Goal: Use online tool/utility: Utilize a website feature to perform a specific function

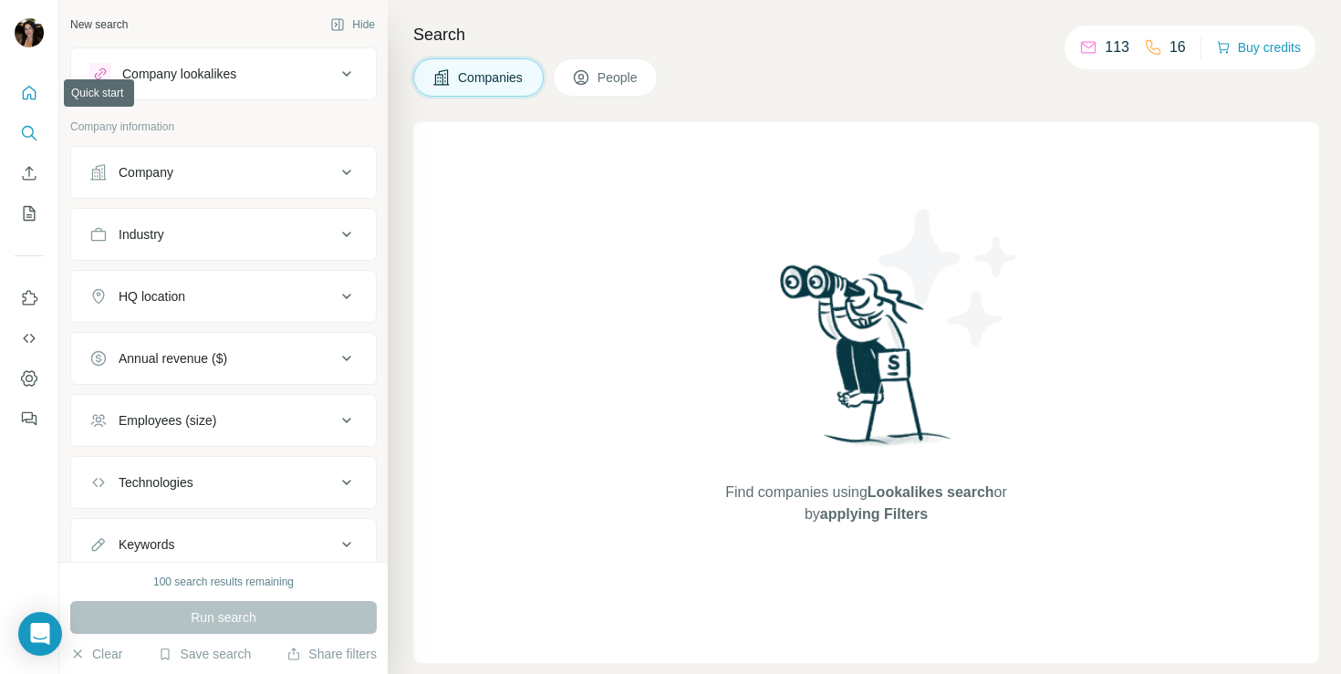
click at [43, 99] on button "Quick start" at bounding box center [29, 93] width 29 height 33
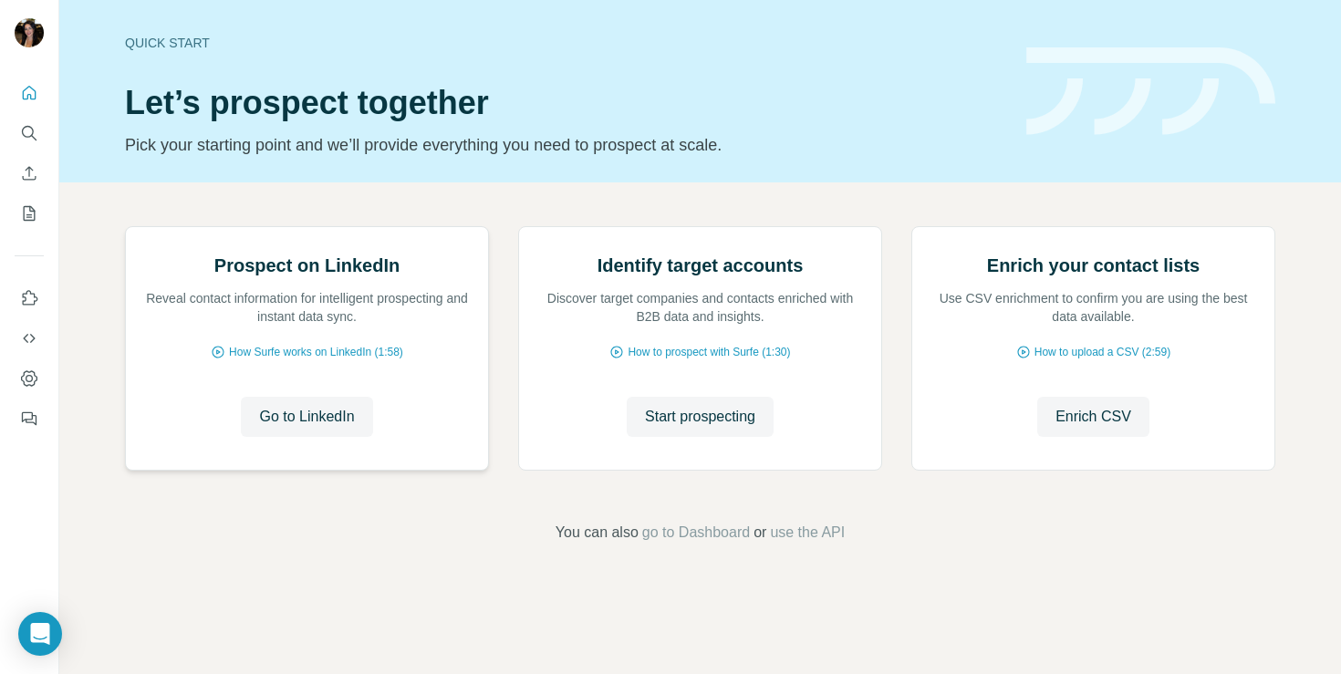
scroll to position [114, 0]
click at [1087, 428] on span "Enrich CSV" at bounding box center [1093, 417] width 76 height 22
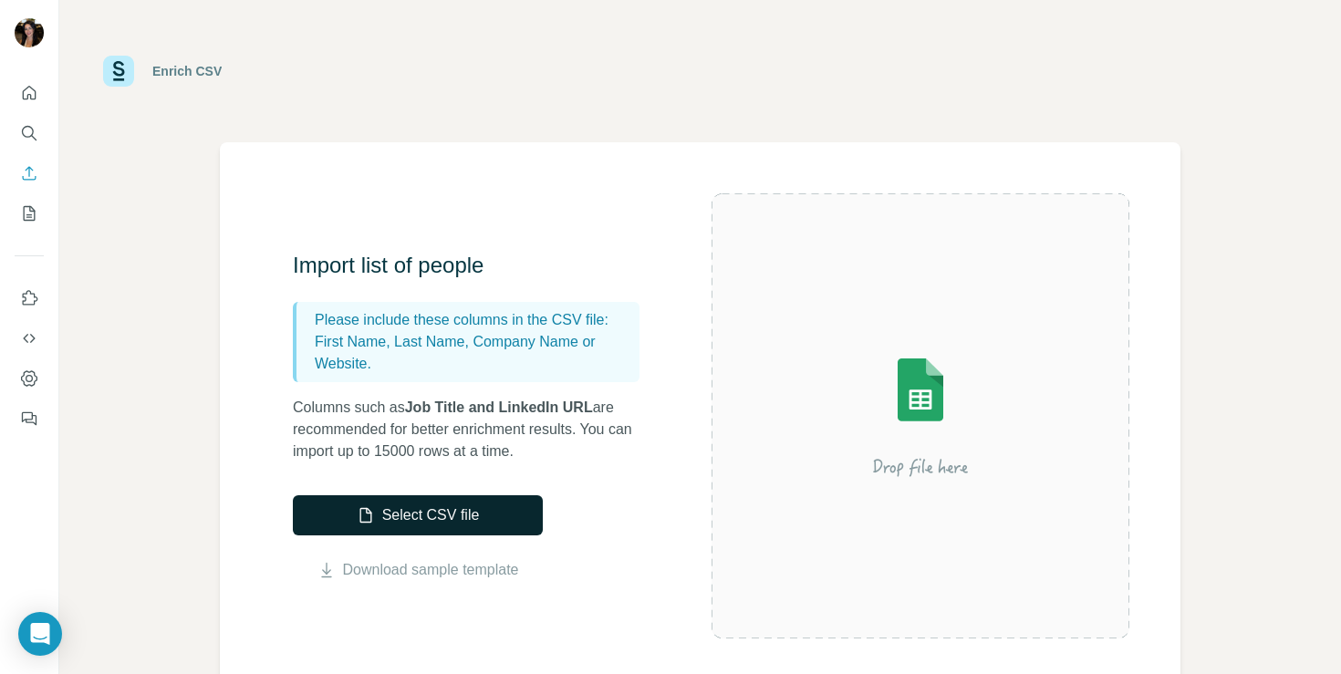
click at [410, 531] on button "Select CSV file" at bounding box center [418, 515] width 250 height 40
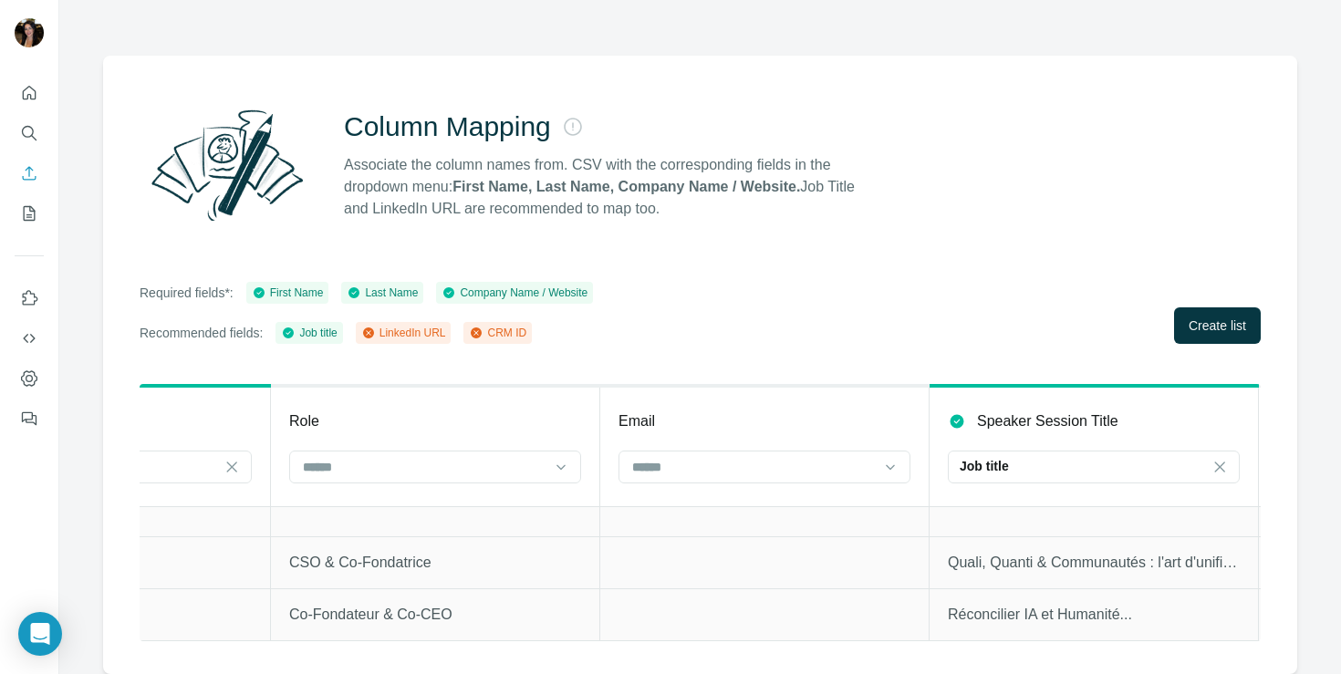
scroll to position [0, 867]
click at [351, 457] on input at bounding box center [414, 467] width 246 height 20
type input "*"
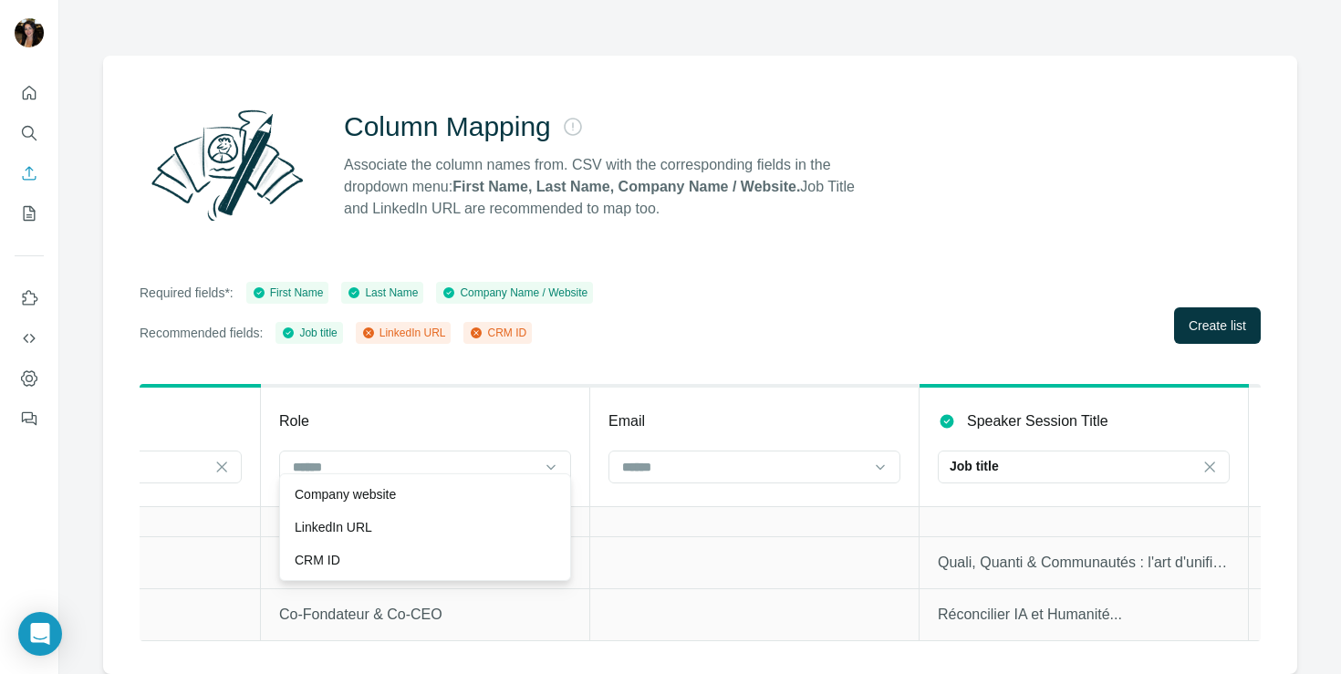
click at [453, 410] on div "Role" at bounding box center [425, 421] width 292 height 22
click at [445, 457] on input at bounding box center [414, 467] width 246 height 20
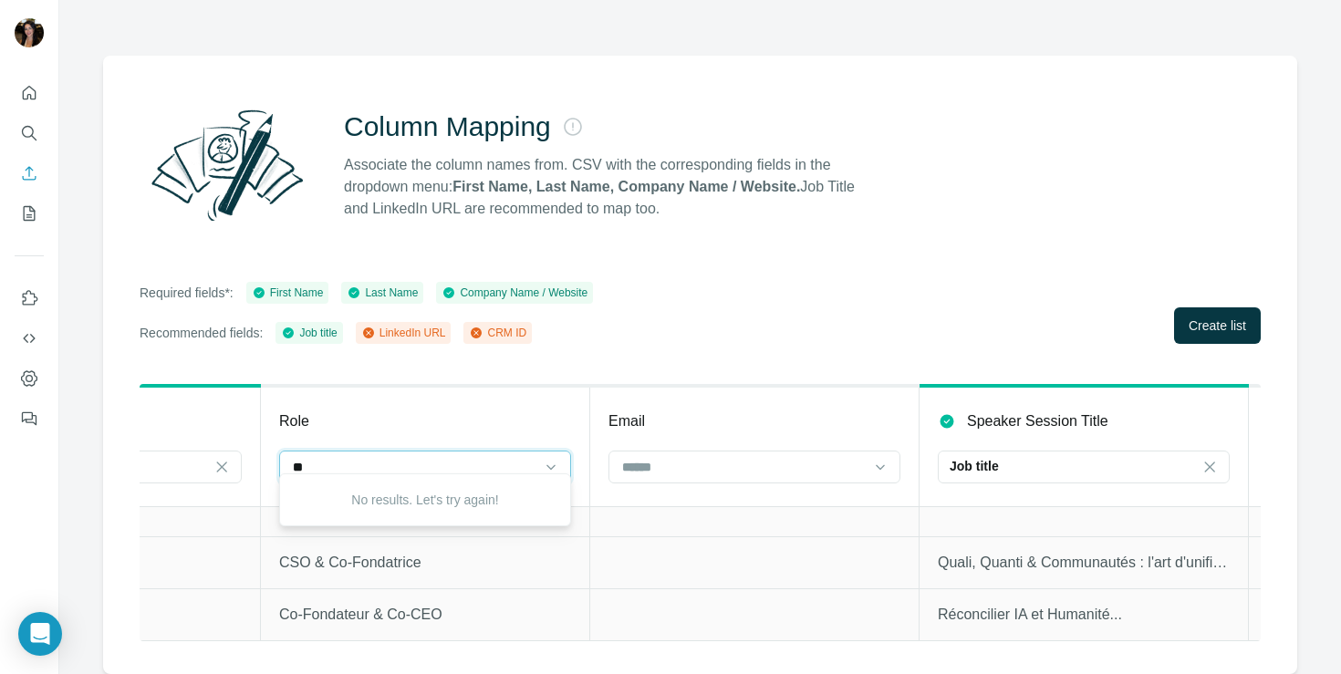
type input "*"
click at [1202, 458] on icon at bounding box center [1209, 467] width 18 height 18
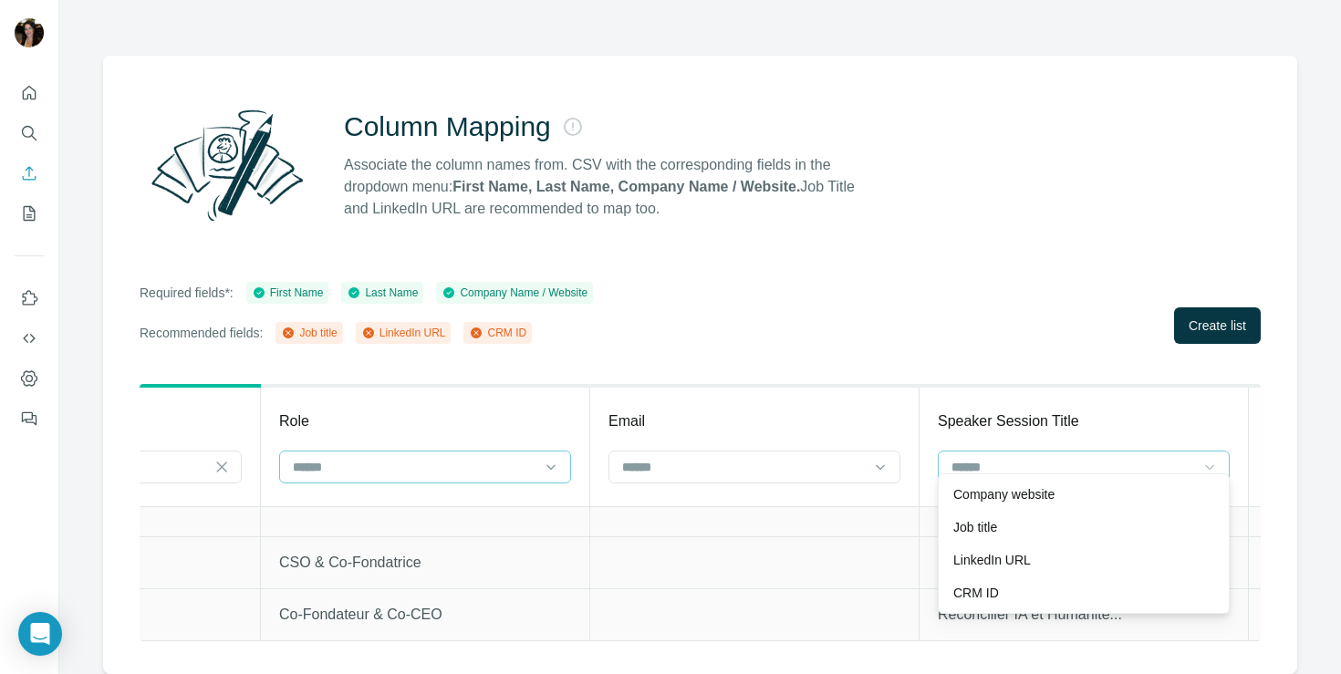
click at [434, 457] on input at bounding box center [414, 467] width 246 height 20
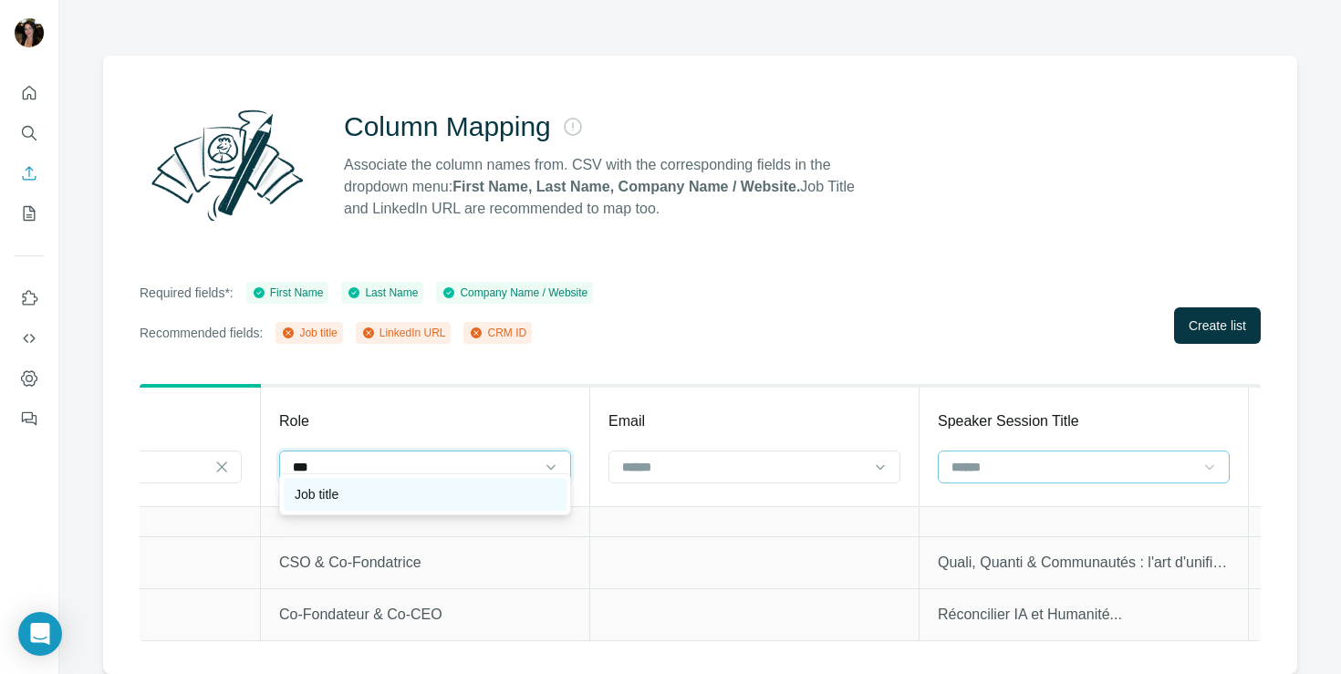
type input "***"
drag, startPoint x: 352, startPoint y: 492, endPoint x: 535, endPoint y: 384, distance: 211.8
click at [352, 493] on div "Job title" at bounding box center [425, 494] width 261 height 18
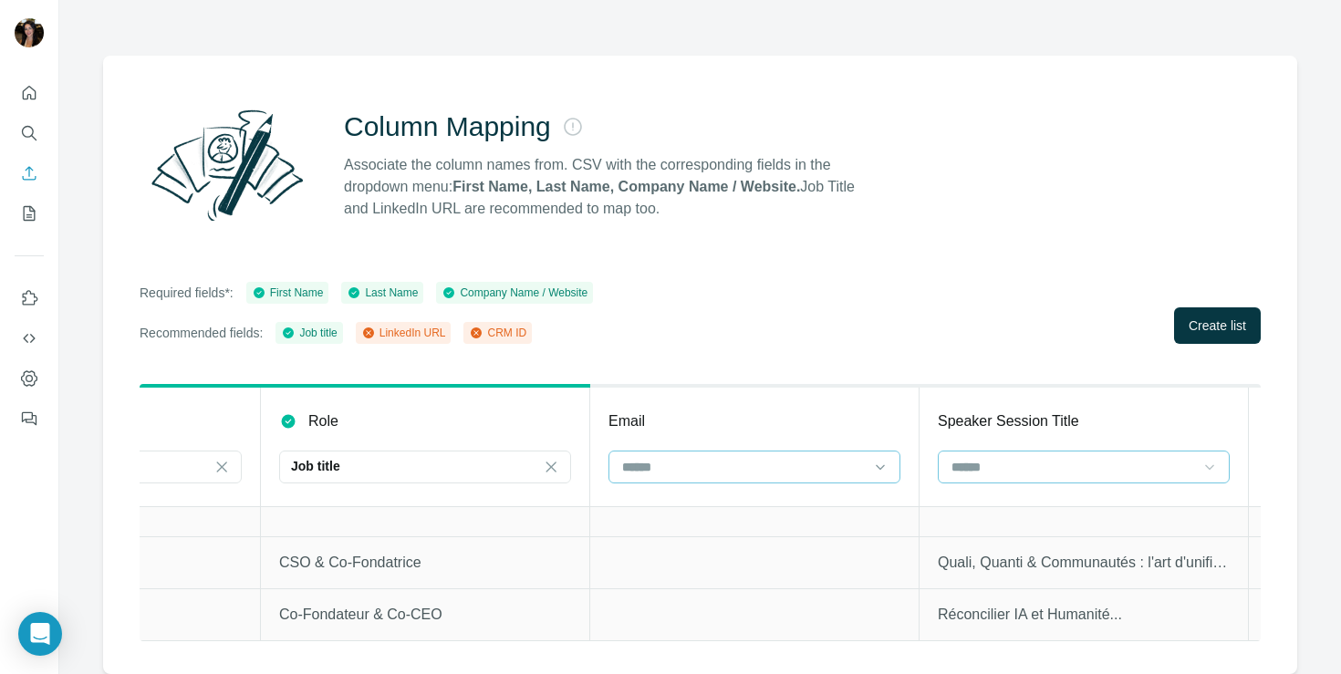
click at [661, 457] on input at bounding box center [743, 467] width 246 height 20
click at [1223, 317] on span "Create list" at bounding box center [1217, 326] width 57 height 18
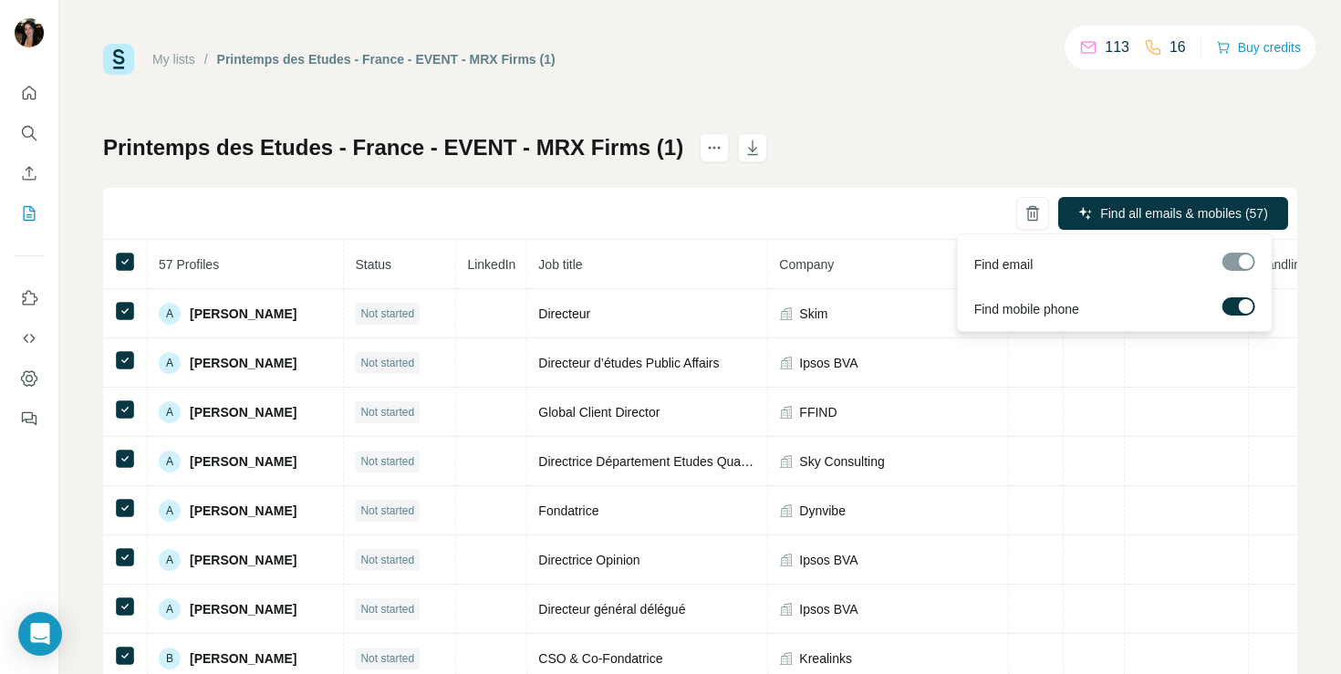
click at [1245, 310] on div at bounding box center [1246, 306] width 15 height 15
click at [1219, 207] on span "Find all emails (57)" at bounding box center [1215, 213] width 108 height 18
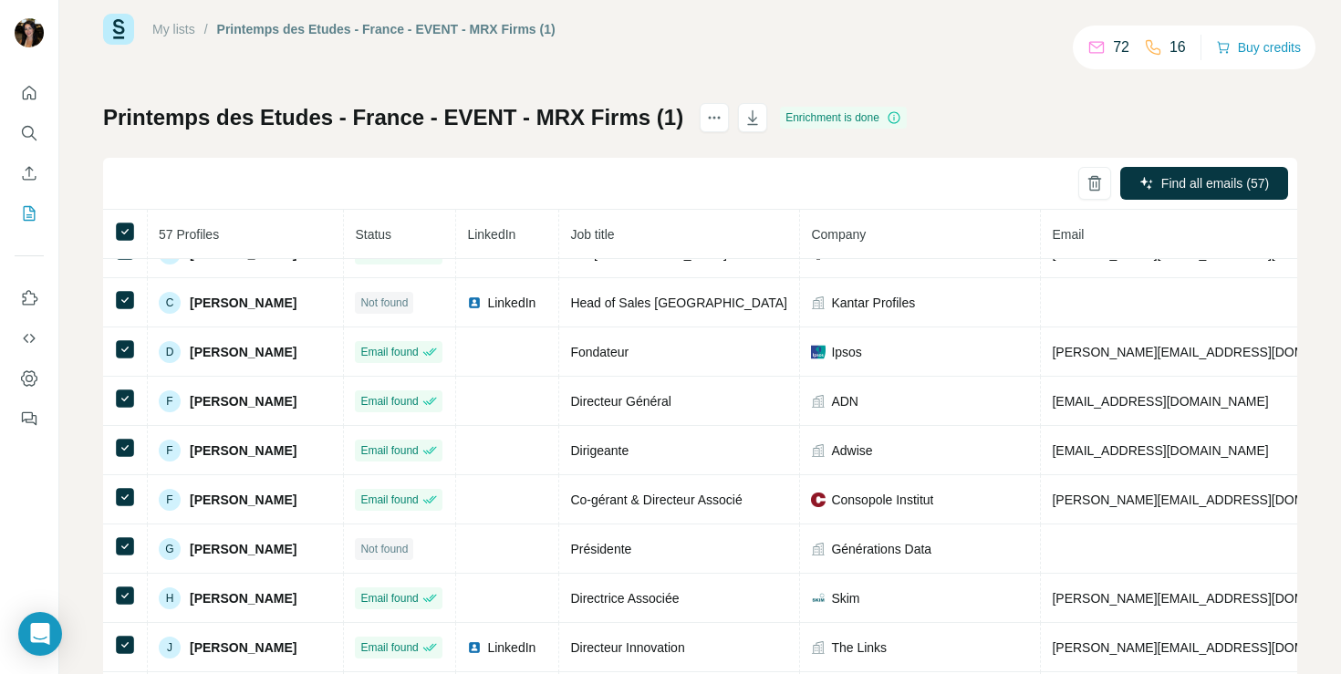
scroll to position [931, 0]
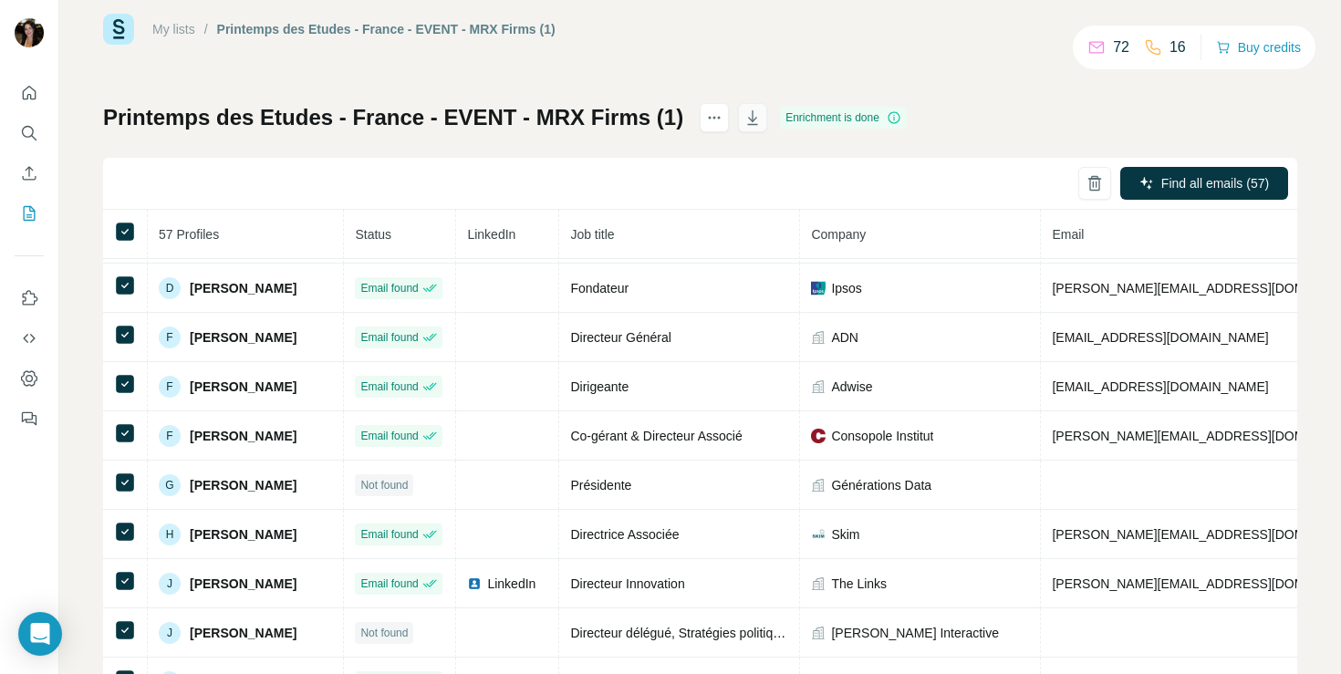
click at [743, 117] on icon "button" at bounding box center [752, 118] width 18 height 18
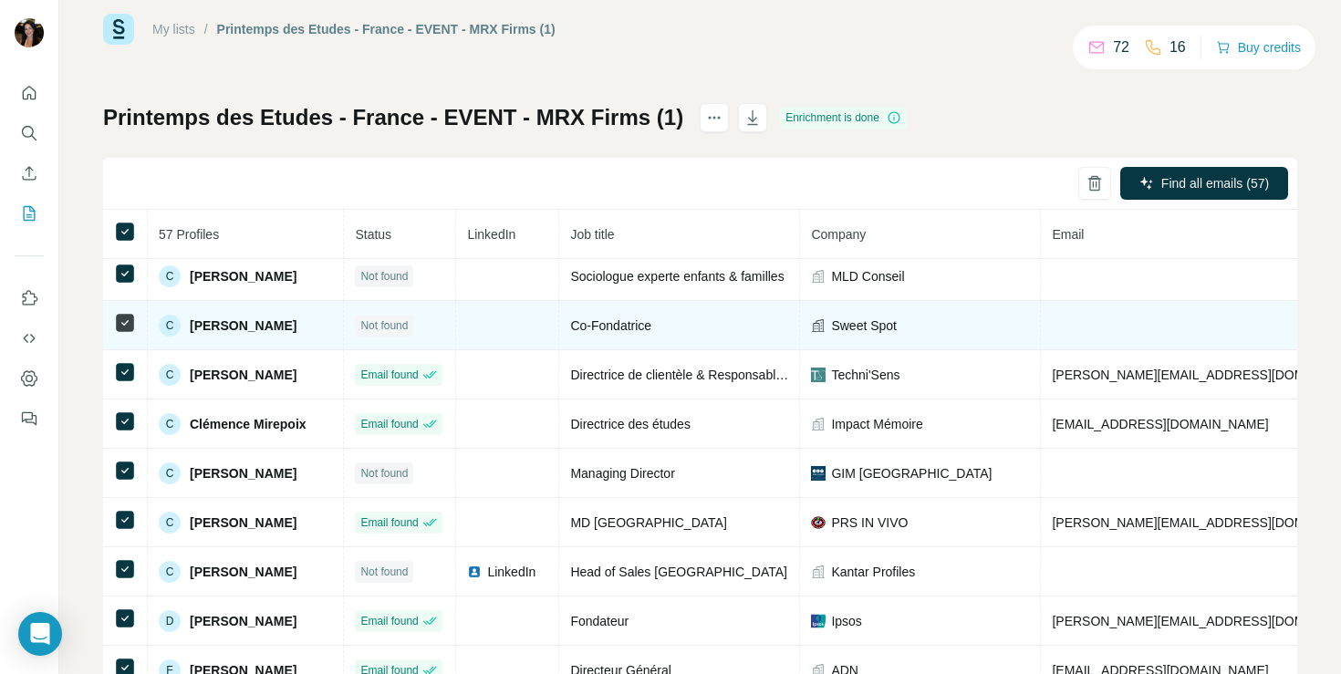
scroll to position [0, 0]
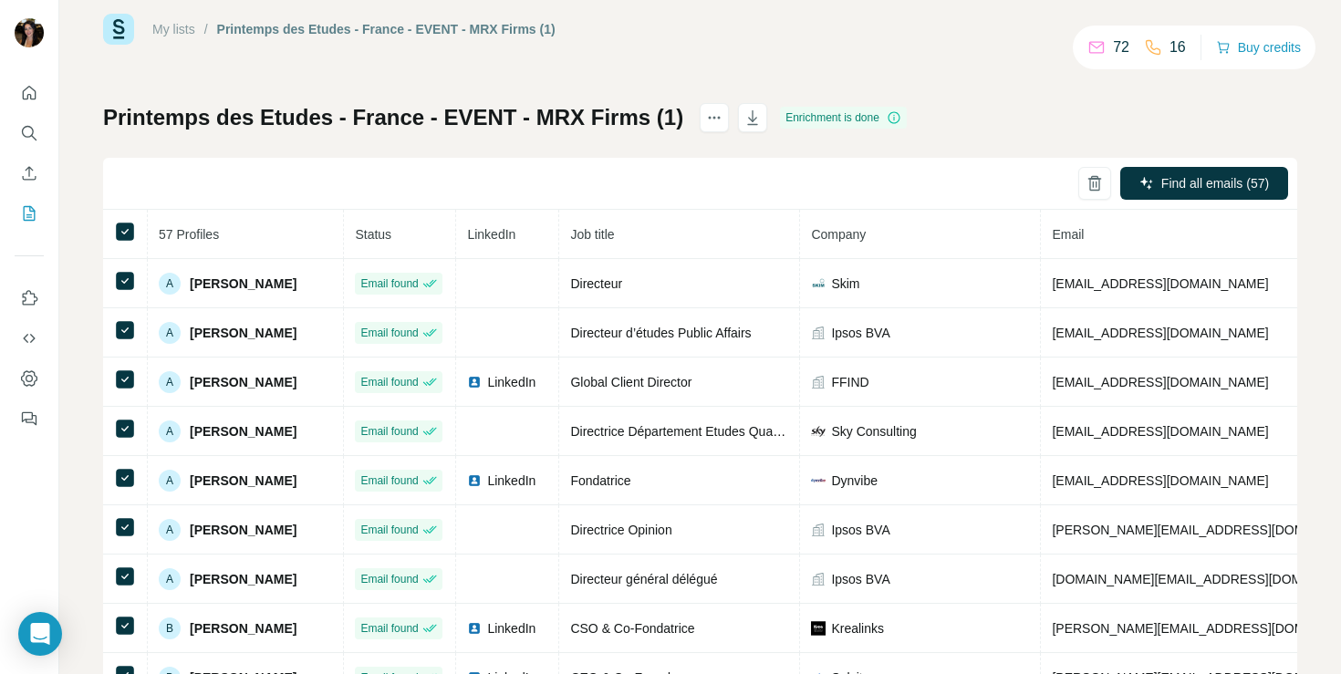
click at [961, 103] on div "Printemps des Etudes - [GEOGRAPHIC_DATA] - EVENT - MRX Firms (1) Enrichment is …" at bounding box center [700, 397] width 1194 height 588
